Goal: Check status

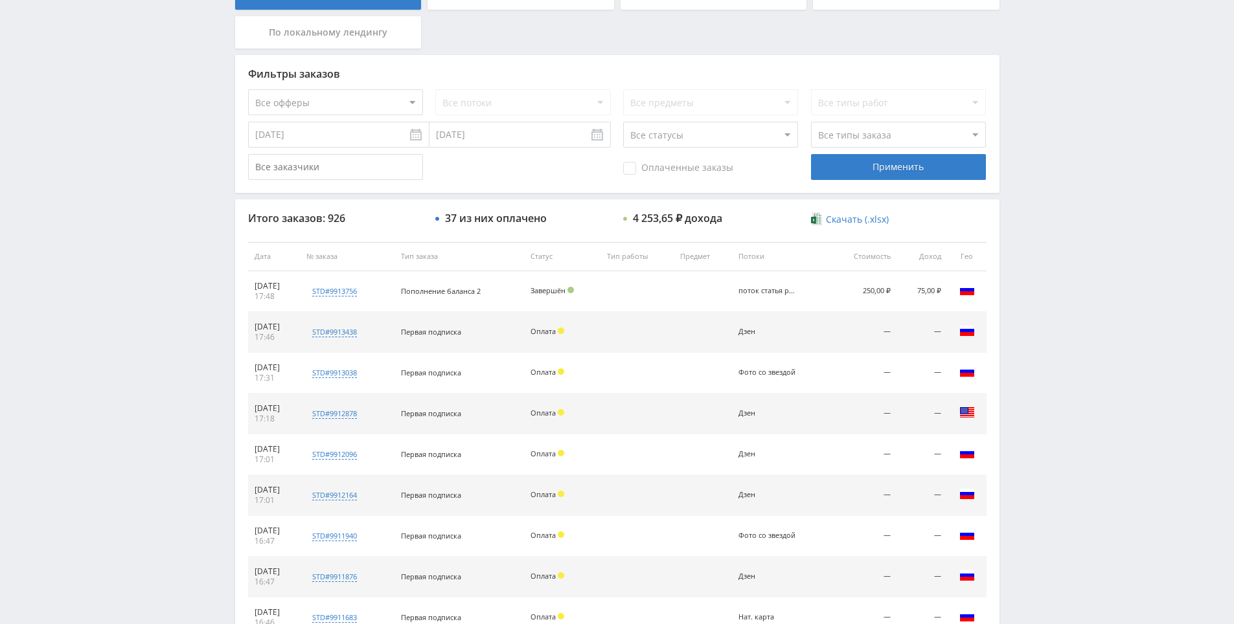
drag, startPoint x: 1096, startPoint y: 392, endPoint x: 1078, endPoint y: 480, distance: 89.1
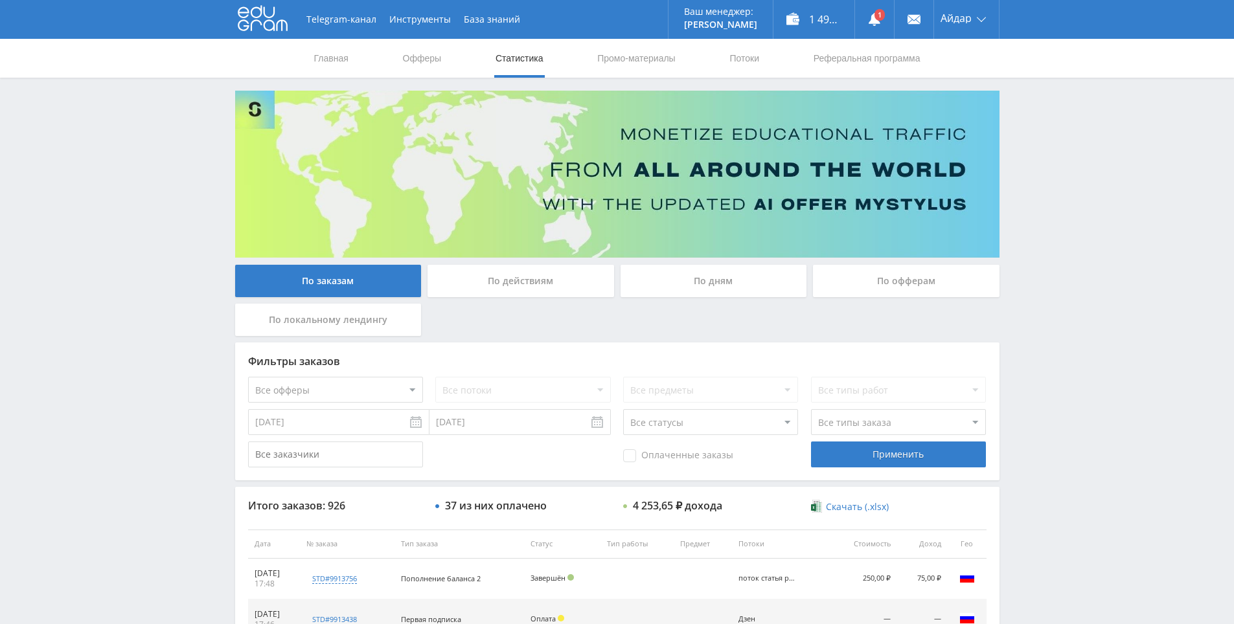
drag, startPoint x: 1071, startPoint y: 473, endPoint x: 997, endPoint y: 225, distance: 258.3
click at [1080, 234] on div "Telegram-канал Инструменты База знаний Ваш менеджер: [PERSON_NAME] Online @edug…" at bounding box center [617, 543] width 1234 height 1087
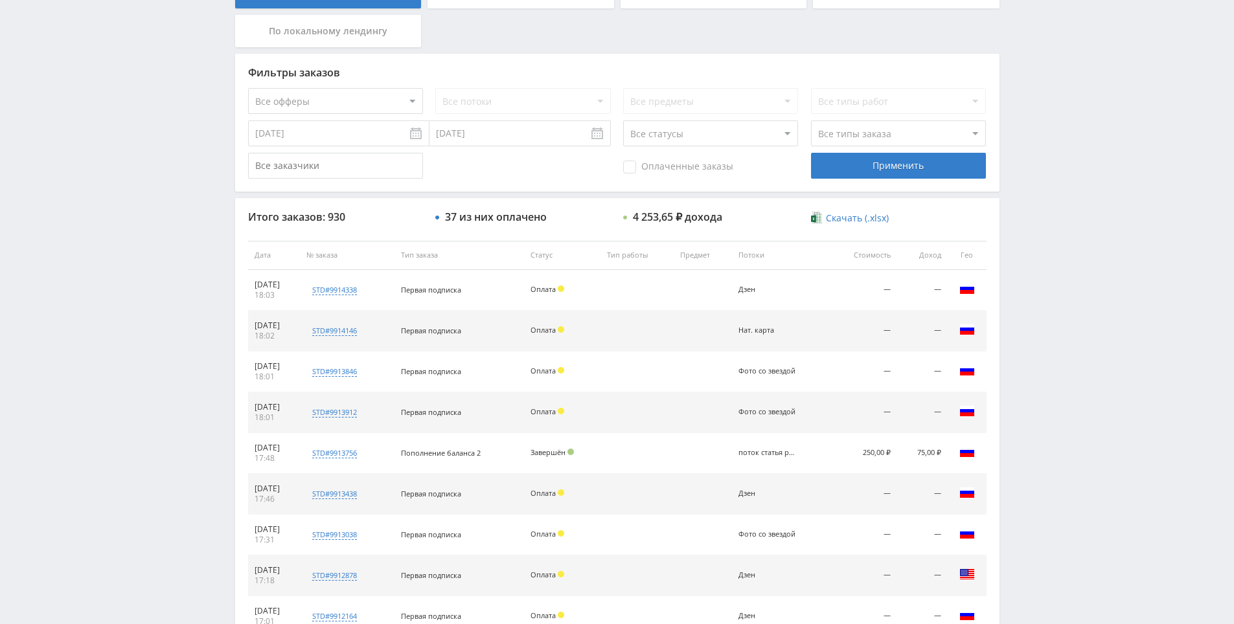
drag, startPoint x: 1063, startPoint y: 202, endPoint x: 1073, endPoint y: 251, distance: 49.7
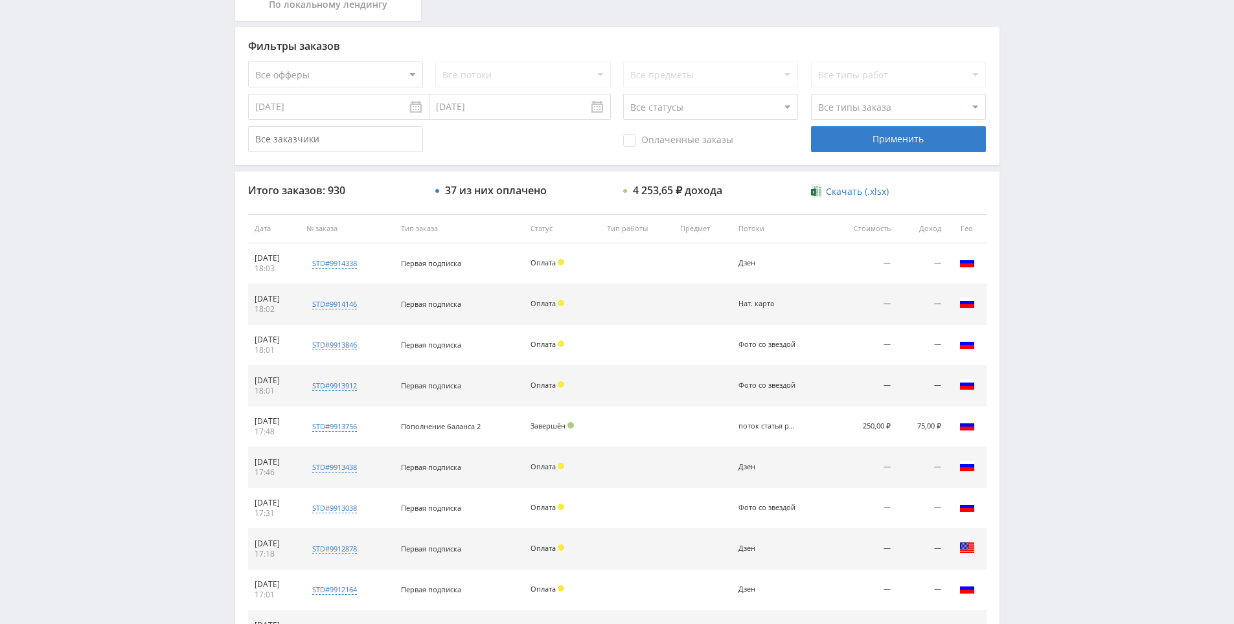
drag, startPoint x: 1063, startPoint y: 278, endPoint x: 1054, endPoint y: 239, distance: 39.8
click at [1054, 239] on div "Telegram-канал Инструменты База знаний Ваш менеджер: Alex Alex Online @edugram_…" at bounding box center [617, 228] width 1234 height 1087
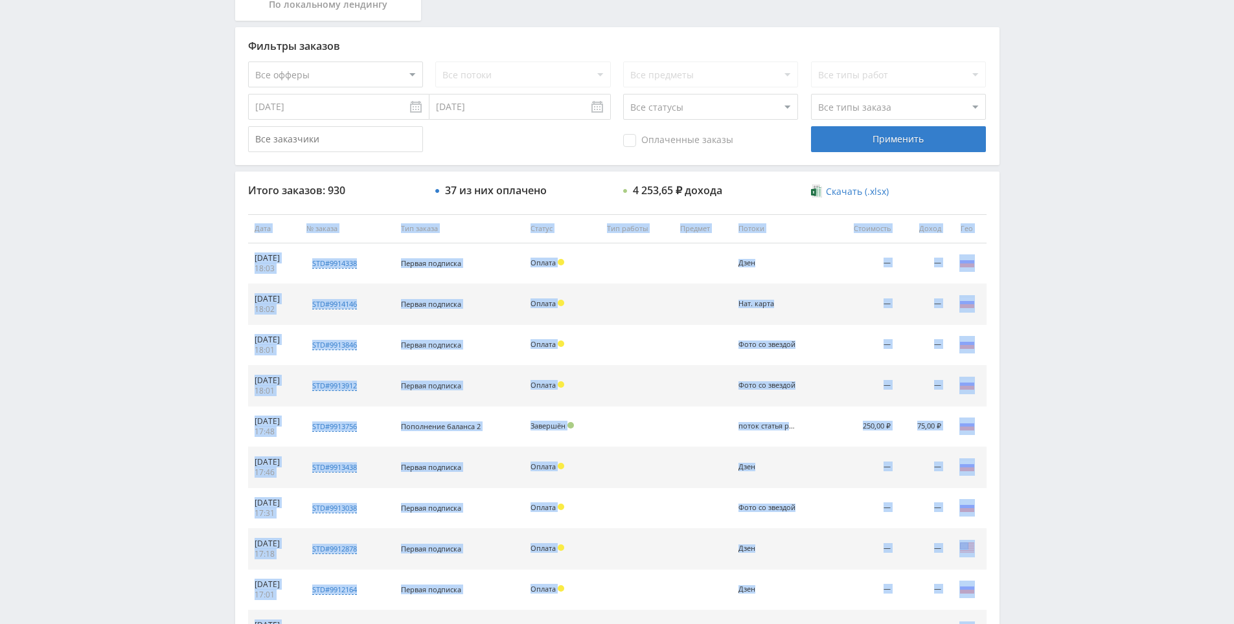
click at [1054, 242] on div "Telegram-канал Инструменты База знаний Ваш менеджер: Alex Alex Online @edugram_…" at bounding box center [617, 228] width 1234 height 1087
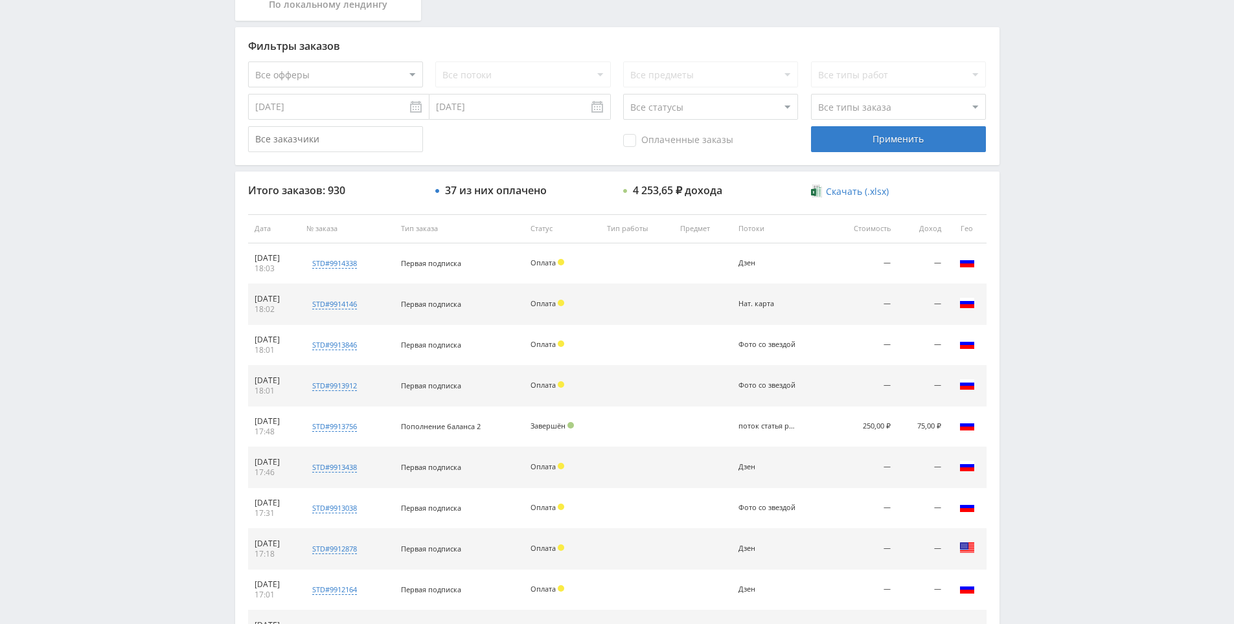
click at [1057, 194] on div "Telegram-канал Инструменты База знаний Ваш менеджер: Alex Alex Online @edugram_…" at bounding box center [617, 228] width 1234 height 1087
click at [1057, 196] on div "Telegram-канал Инструменты База знаний Ваш менеджер: Alex Alex Online @edugram_…" at bounding box center [617, 228] width 1234 height 1087
click at [1049, 174] on div "Telegram-канал Инструменты База знаний Ваш менеджер: Alex Alex Online @edugram_…" at bounding box center [617, 228] width 1234 height 1087
click at [1043, 152] on div "Telegram-канал Инструменты База знаний Ваш менеджер: Alex Alex Online @edugram_…" at bounding box center [617, 228] width 1234 height 1087
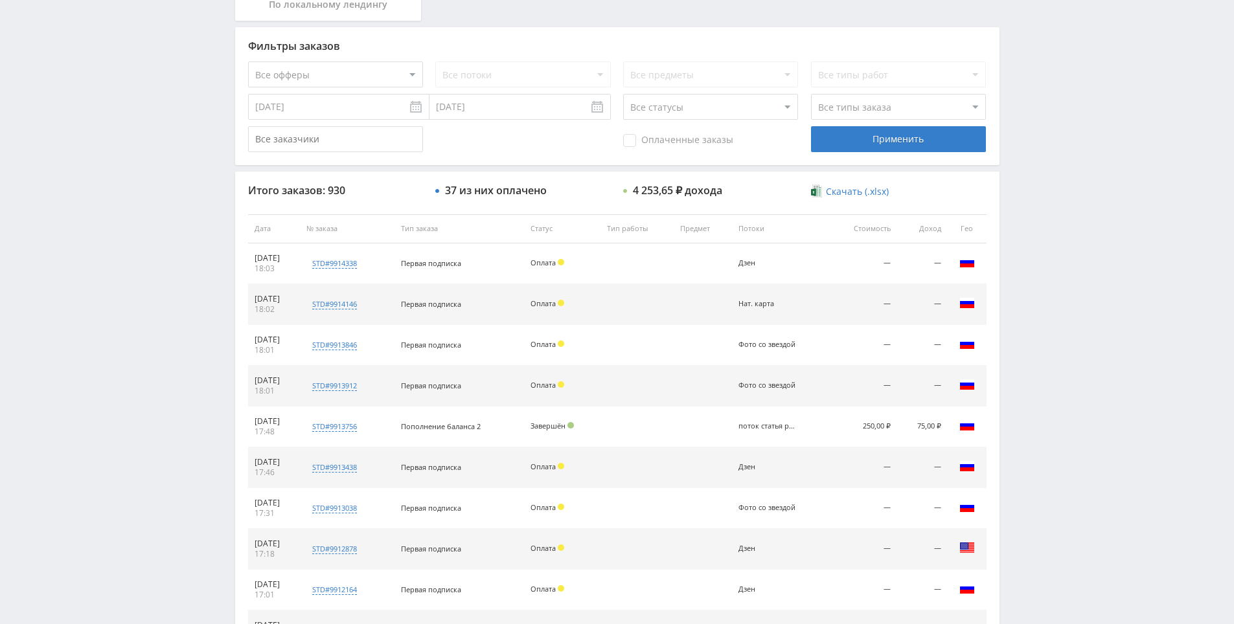
scroll to position [156, 0]
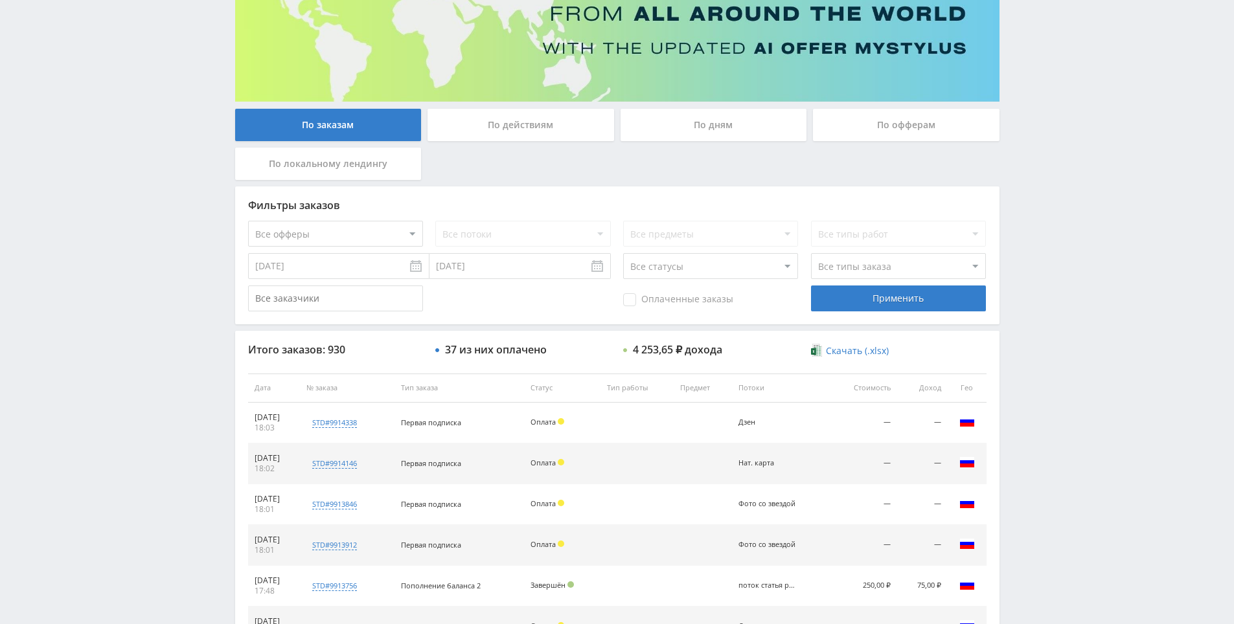
drag, startPoint x: 1043, startPoint y: 160, endPoint x: 899, endPoint y: 25, distance: 197.0
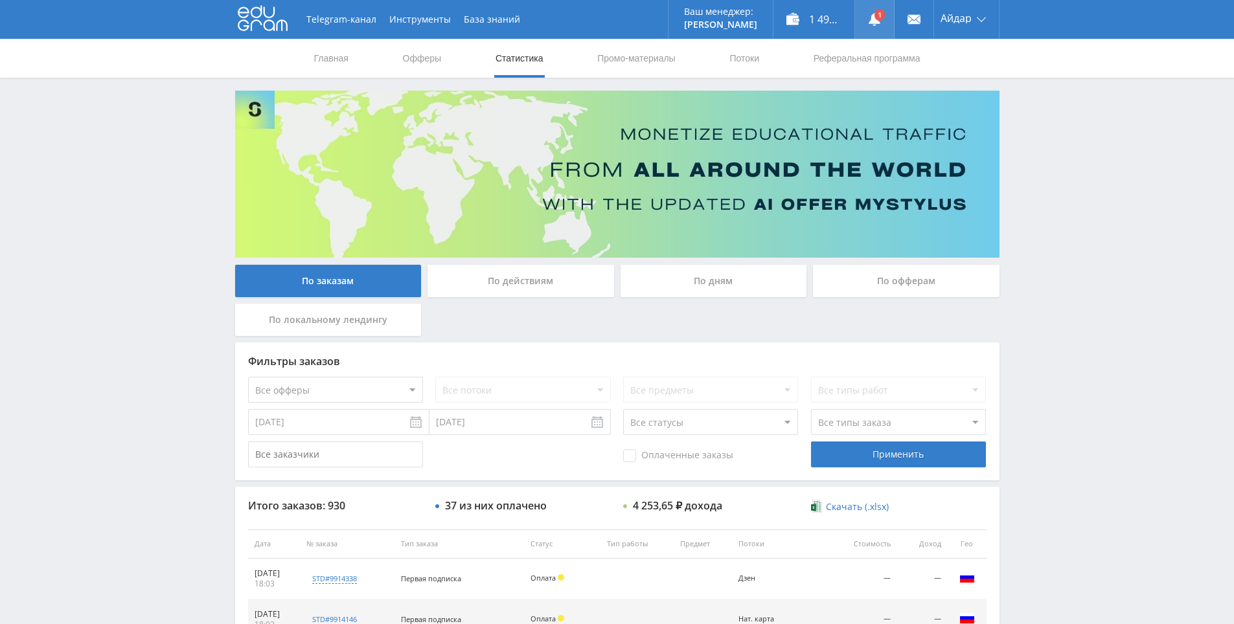
click at [874, 21] on use at bounding box center [874, 19] width 12 height 13
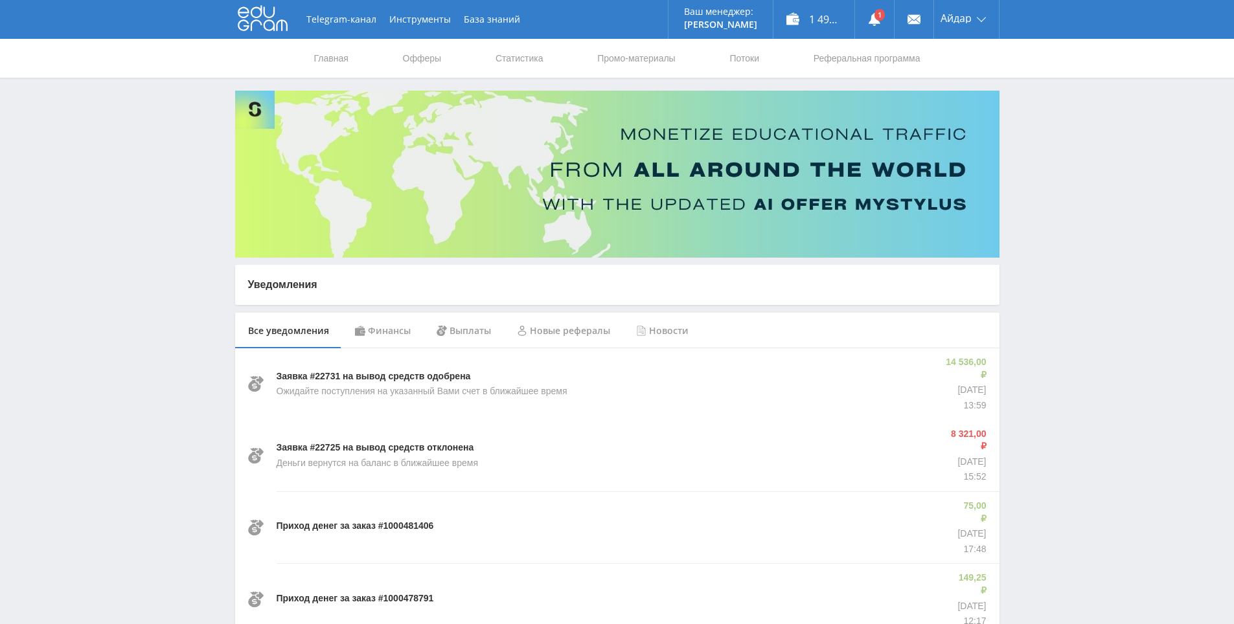
drag, startPoint x: 1111, startPoint y: 349, endPoint x: 1116, endPoint y: 311, distance: 37.8
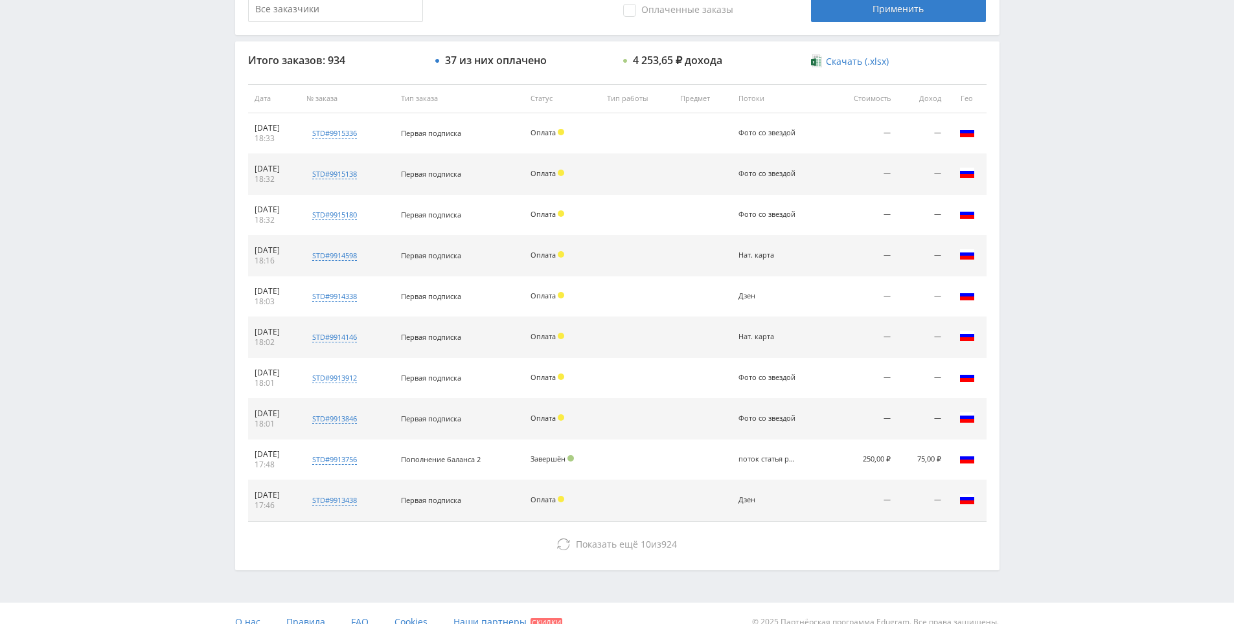
scroll to position [463, 0]
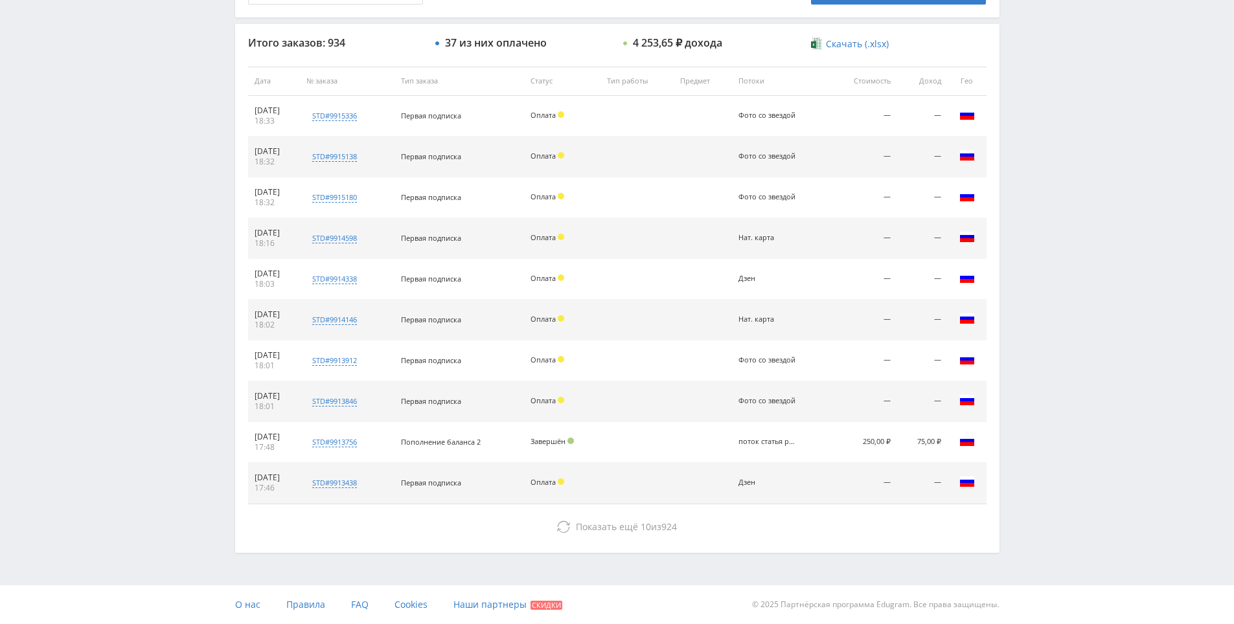
drag, startPoint x: 1008, startPoint y: 226, endPoint x: 1009, endPoint y: 234, distance: 8.0
drag, startPoint x: 749, startPoint y: 226, endPoint x: 756, endPoint y: 257, distance: 31.9
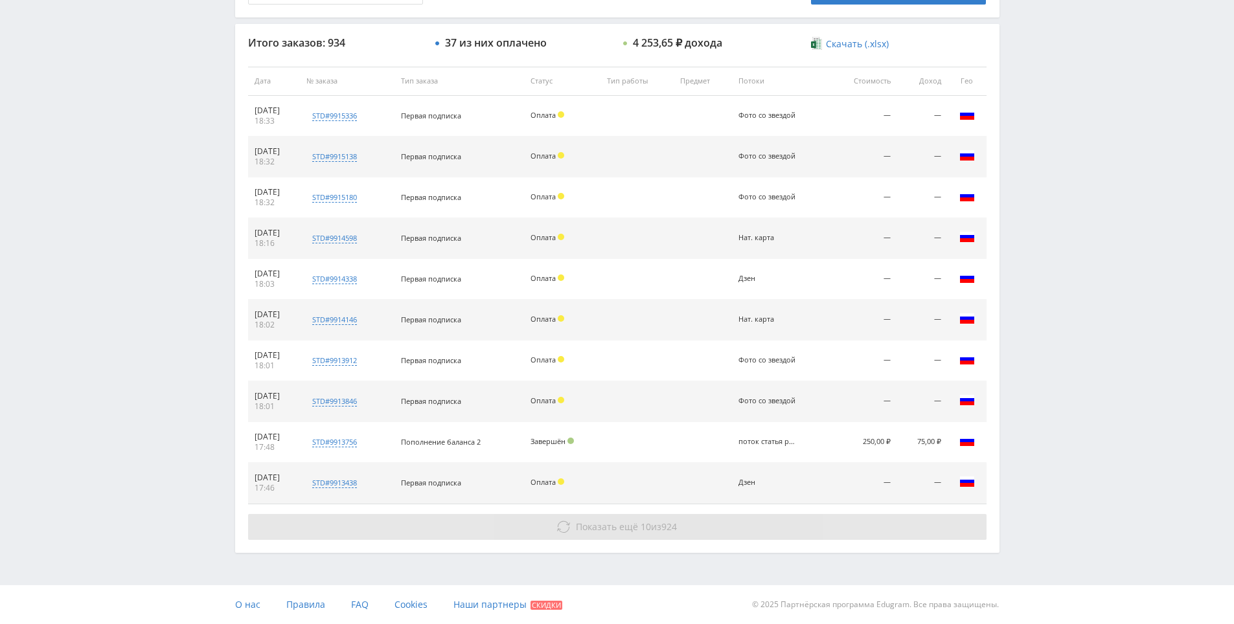
click at [611, 532] on span "Показать ещё" at bounding box center [607, 527] width 62 height 12
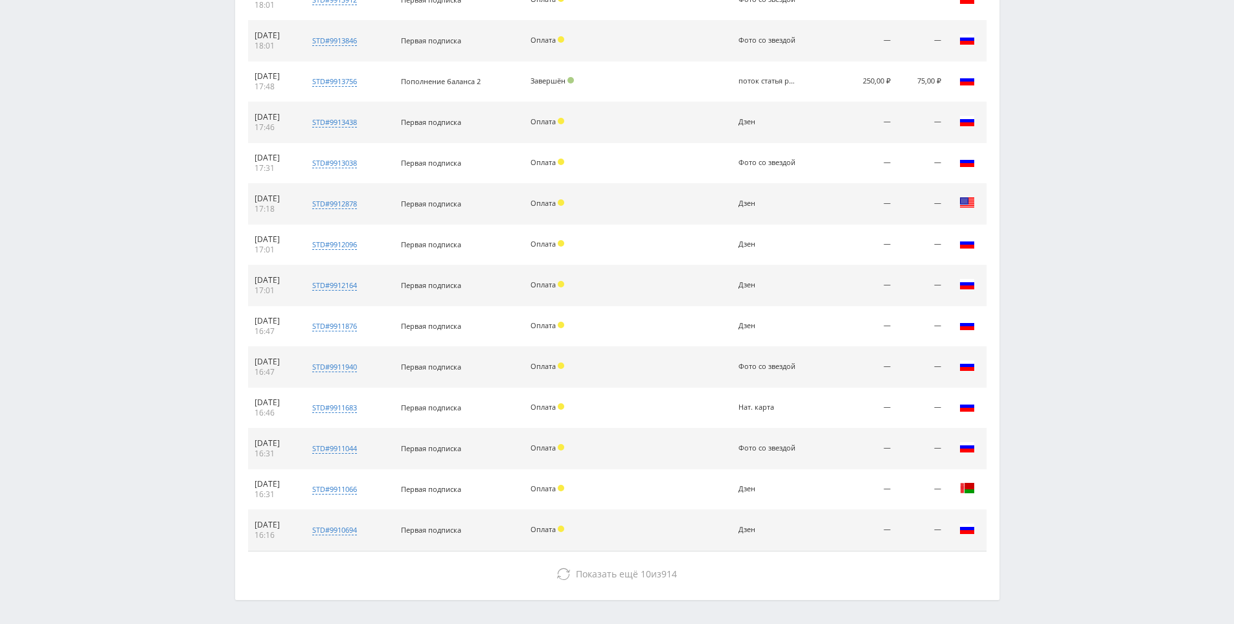
scroll to position [871, 0]
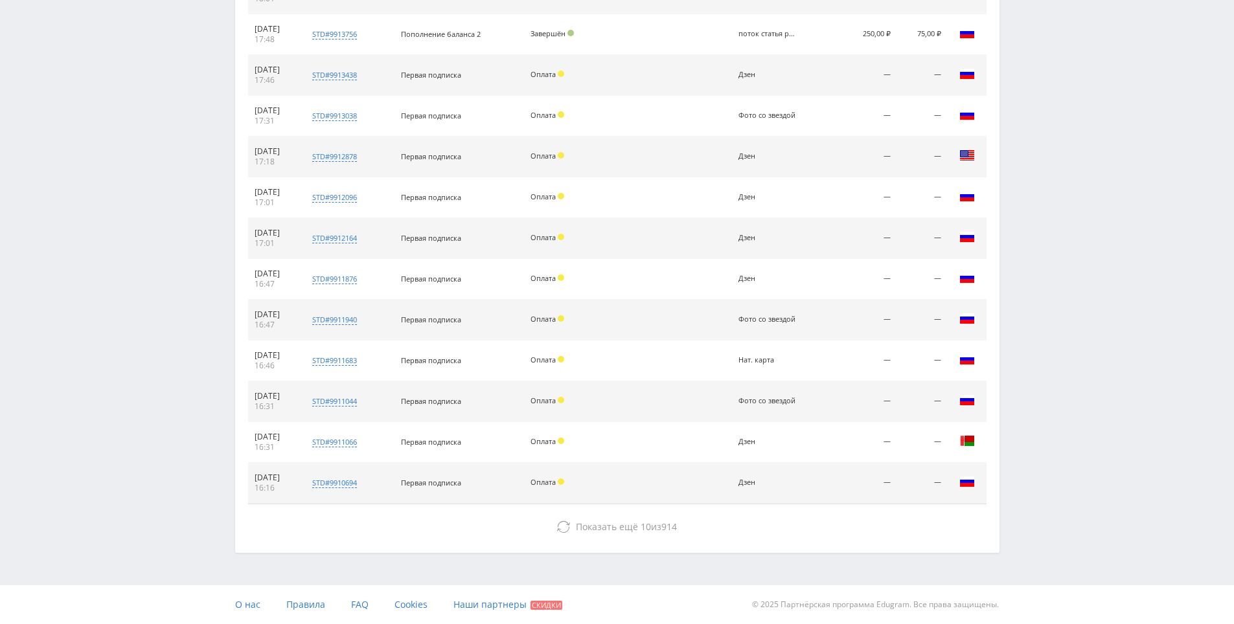
drag, startPoint x: 698, startPoint y: 381, endPoint x: 712, endPoint y: 513, distance: 132.9
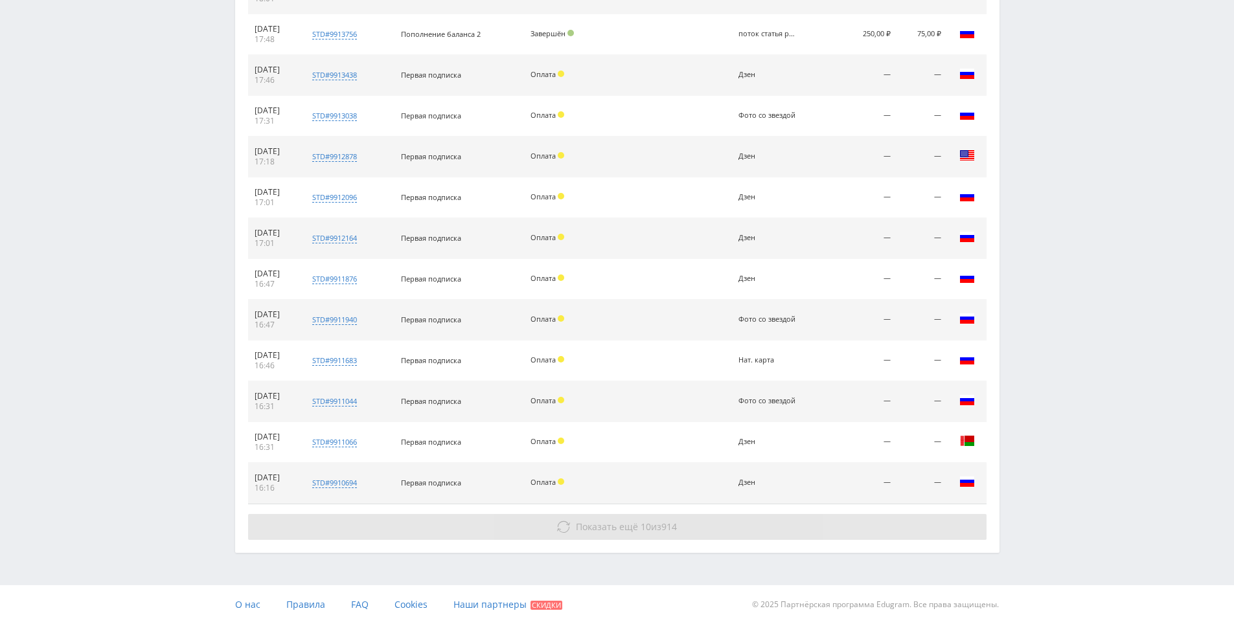
click at [704, 515] on button "Показать ещё 10 из 914" at bounding box center [617, 527] width 738 height 26
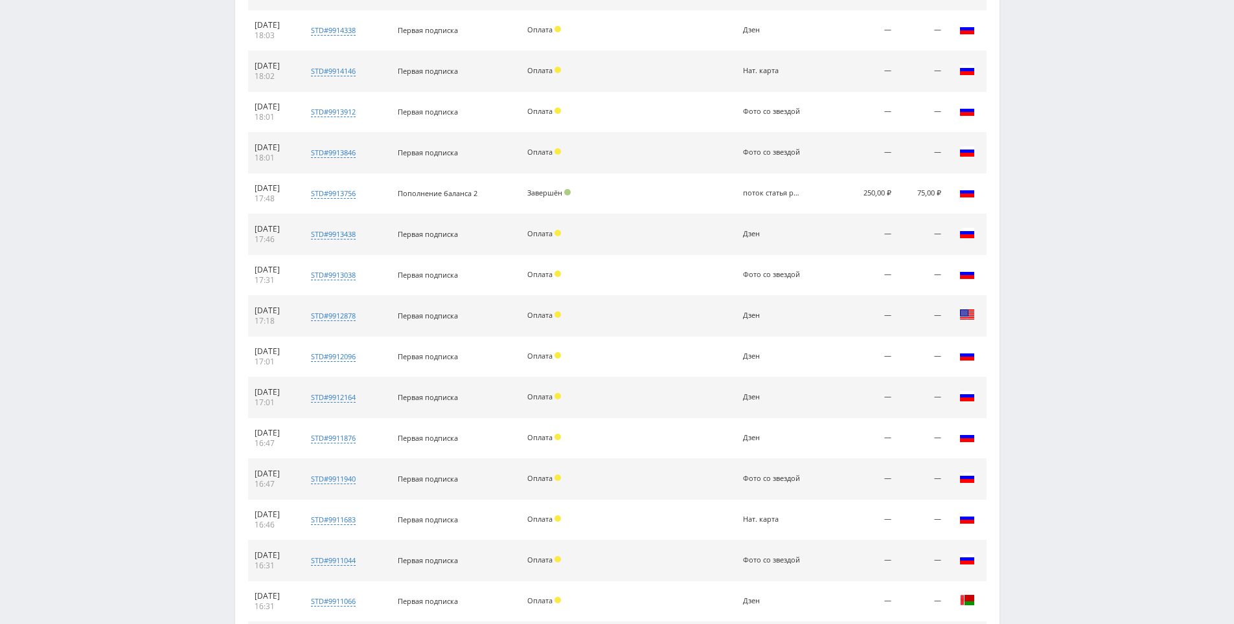
scroll to position [0, 0]
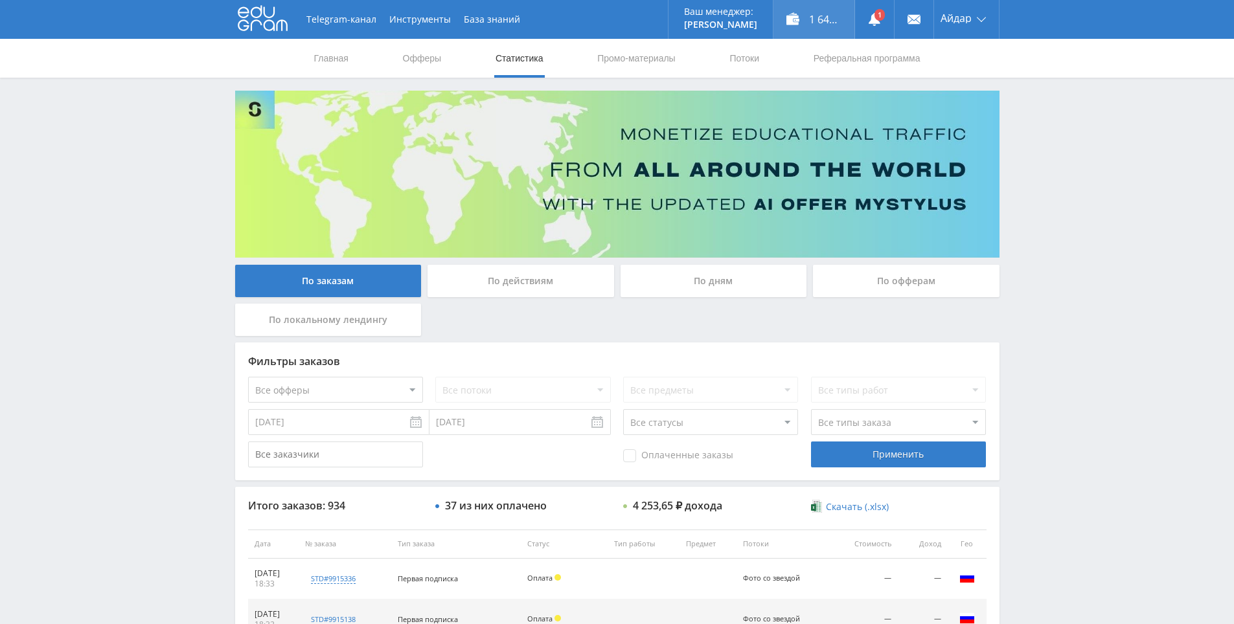
drag, startPoint x: 688, startPoint y: 449, endPoint x: 776, endPoint y: 9, distance: 448.5
